Goal: Navigation & Orientation: Find specific page/section

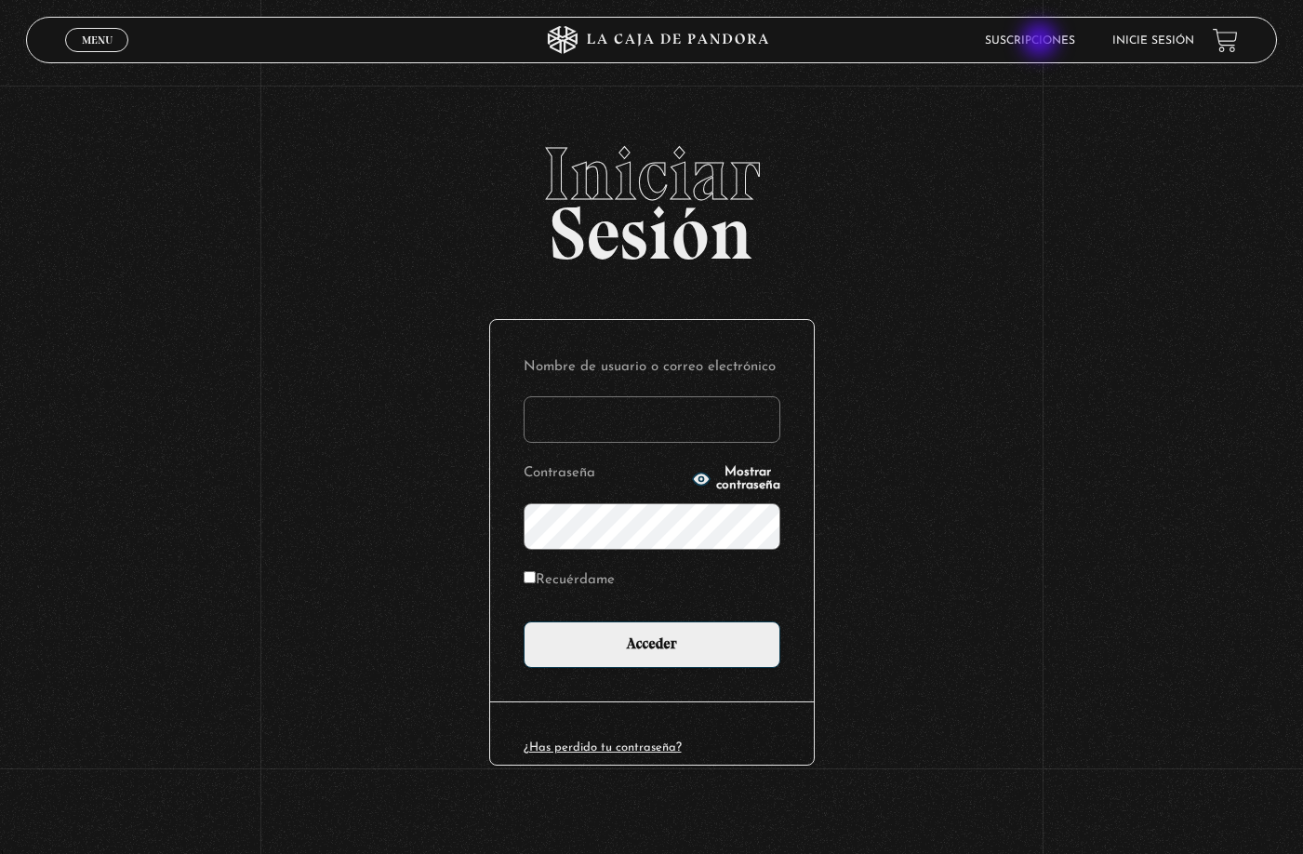
click at [1042, 42] on link "Suscripciones" at bounding box center [1030, 40] width 90 height 11
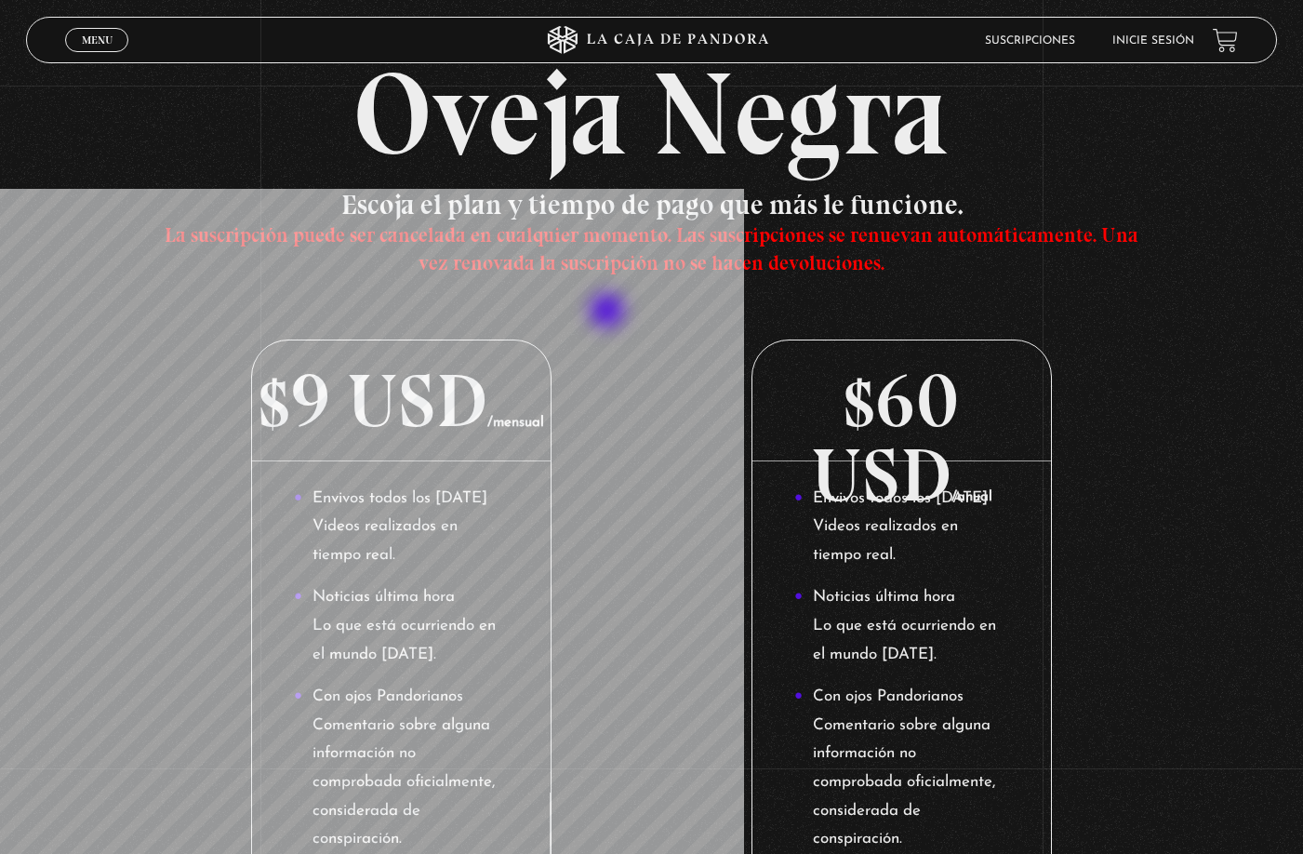
scroll to position [186, 0]
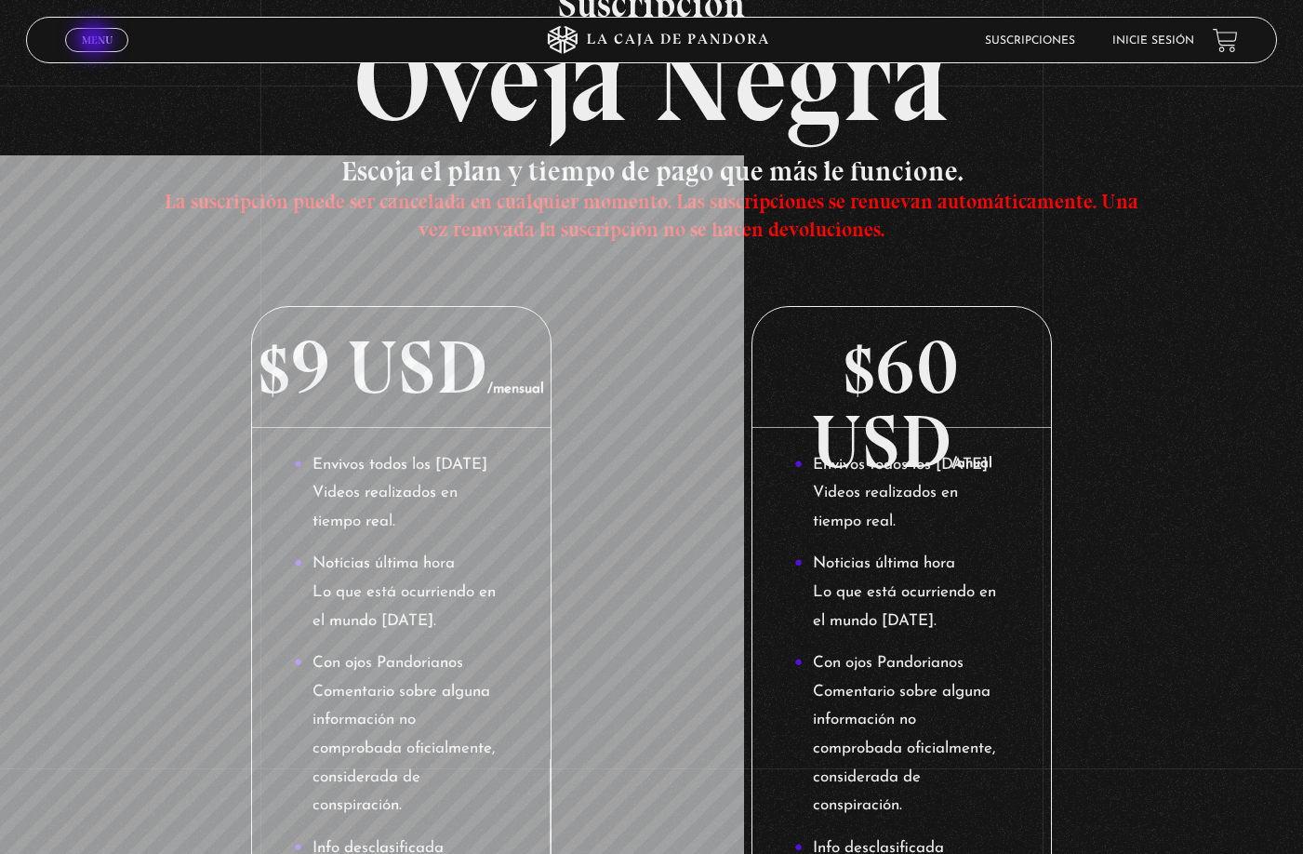
click at [96, 41] on span "Menu" at bounding box center [97, 39] width 31 height 11
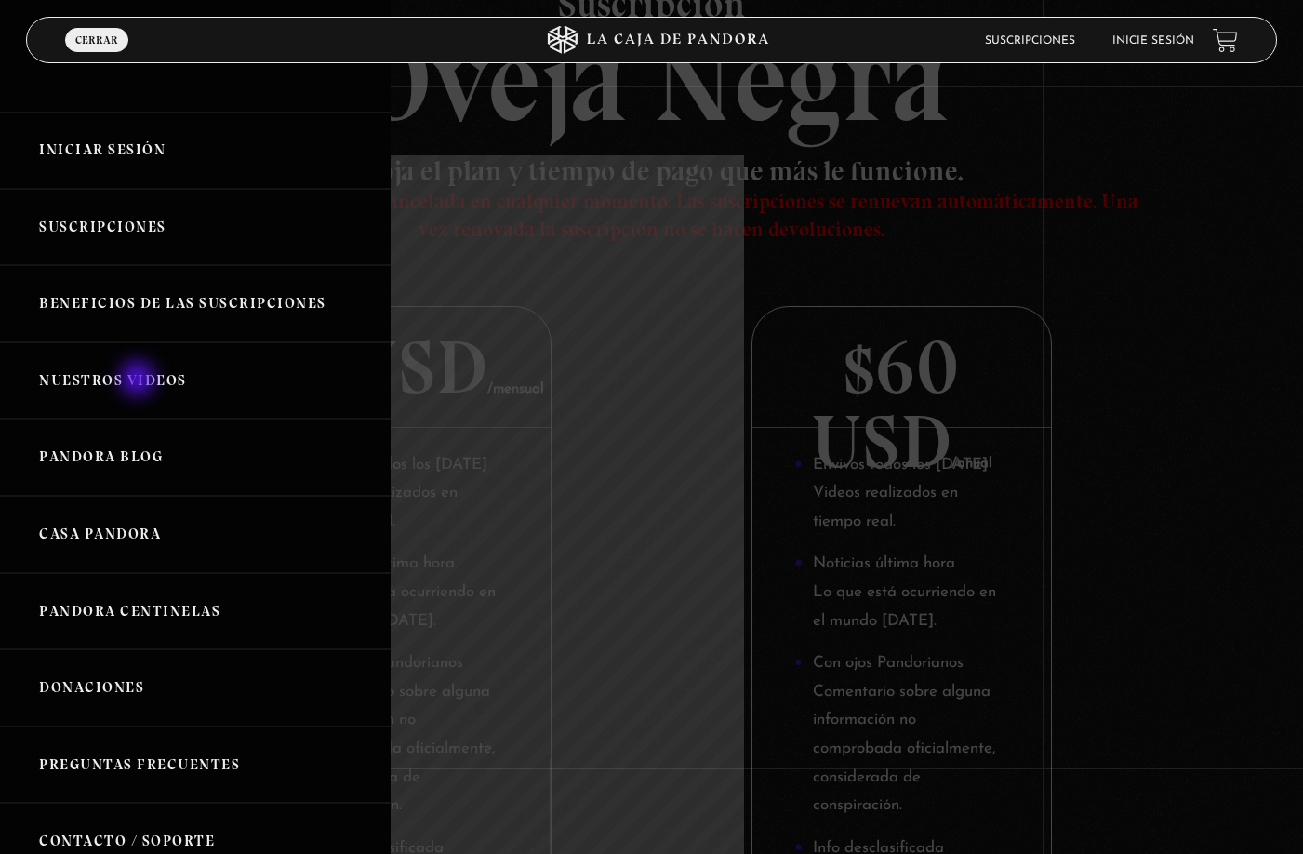
click at [140, 381] on link "Nuestros Videos" at bounding box center [195, 380] width 391 height 77
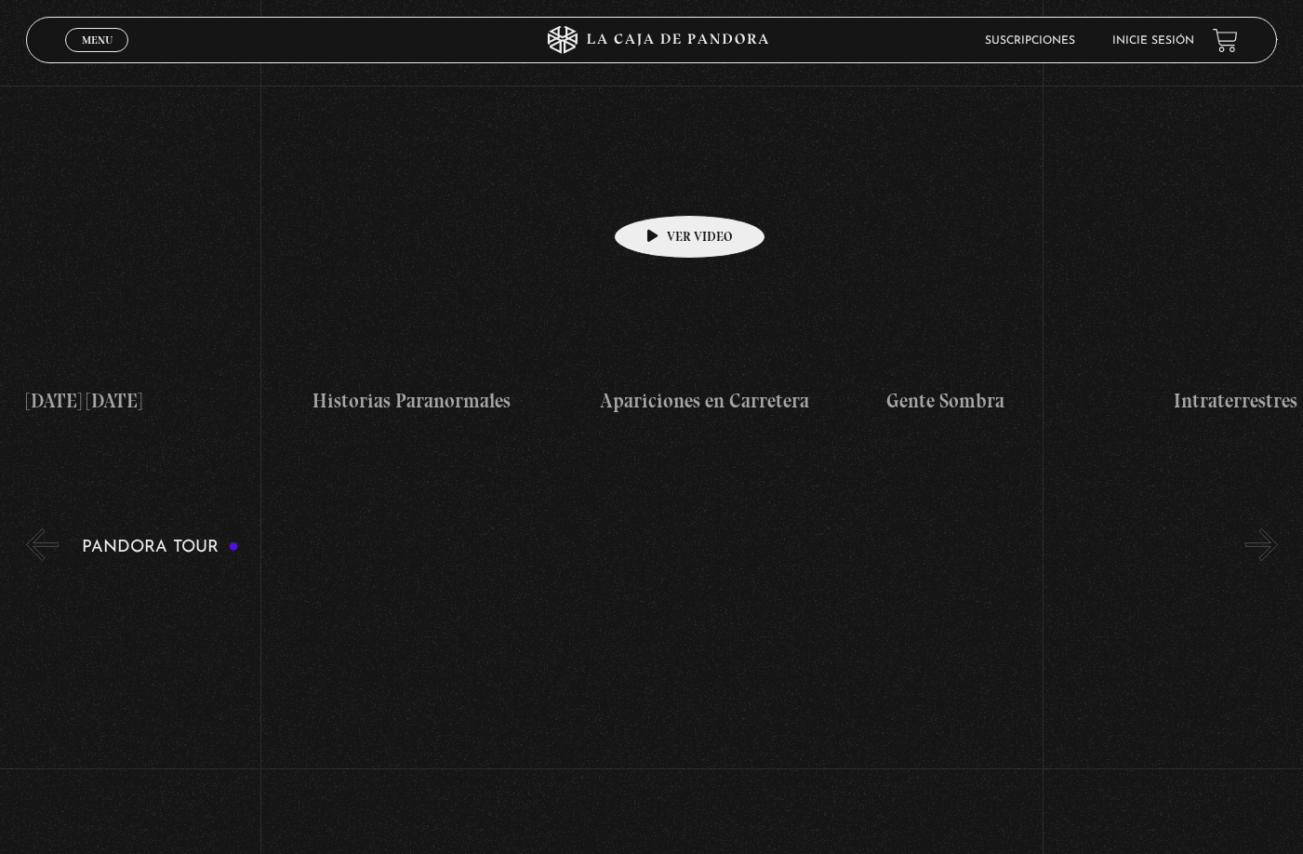
scroll to position [465, 0]
